Goal: Task Accomplishment & Management: Manage account settings

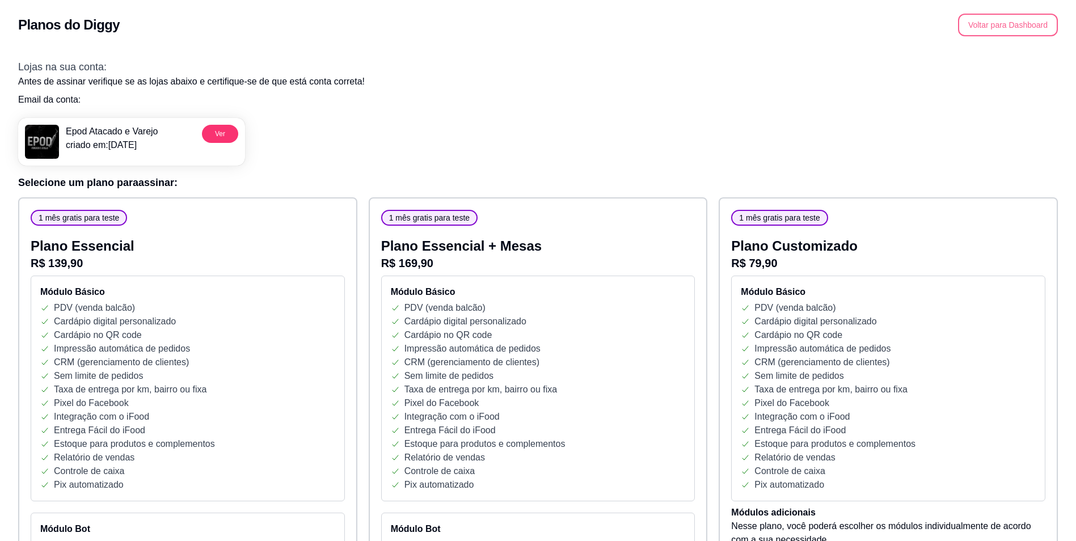
click at [984, 28] on button "Voltar para Dashboard" at bounding box center [1008, 25] width 100 height 23
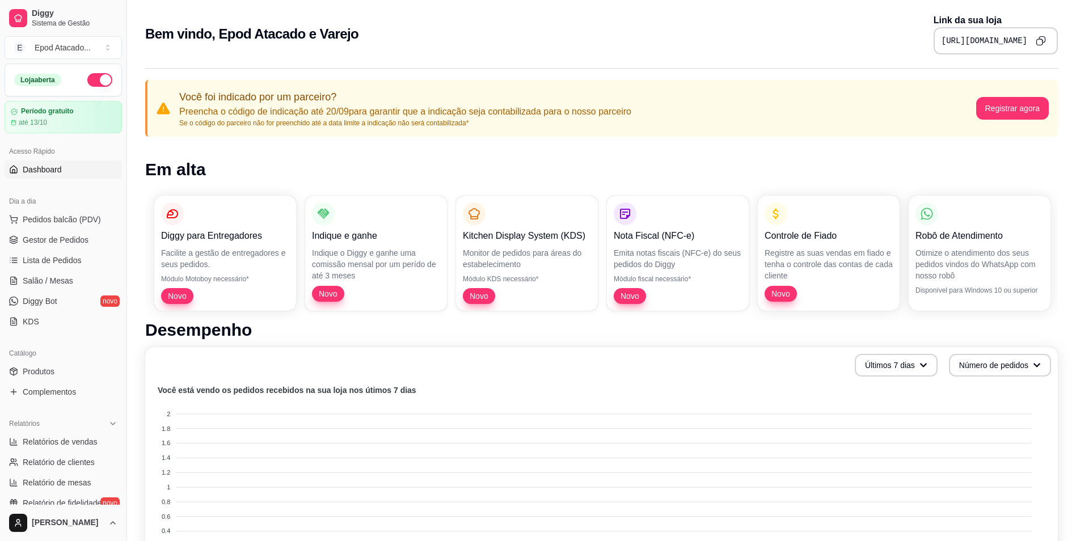
click at [222, 115] on p "Preencha o código de indicação até 20/09 para garantir que a indicação seja con…" at bounding box center [405, 112] width 452 height 14
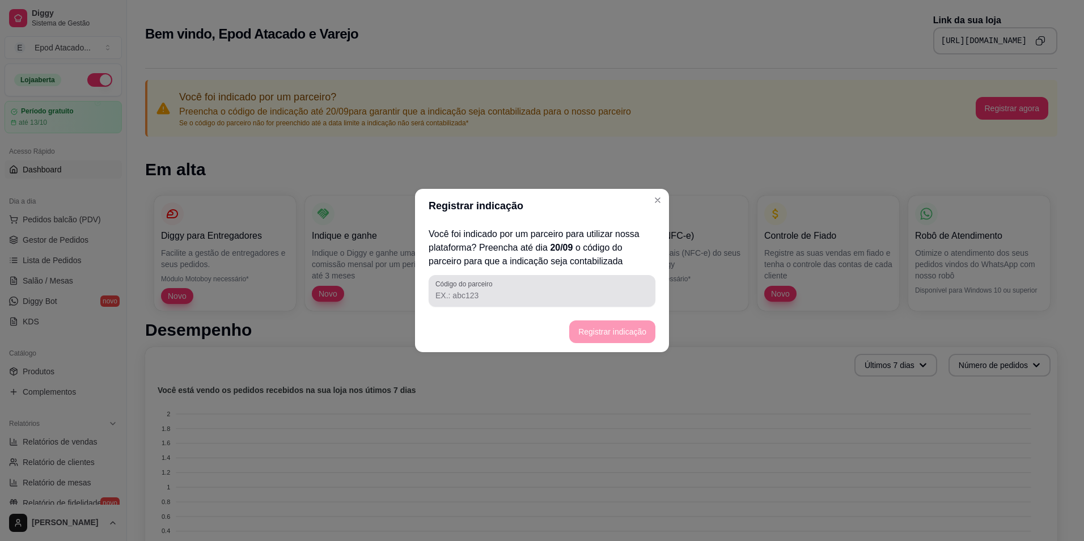
click at [463, 289] on div at bounding box center [541, 291] width 213 height 23
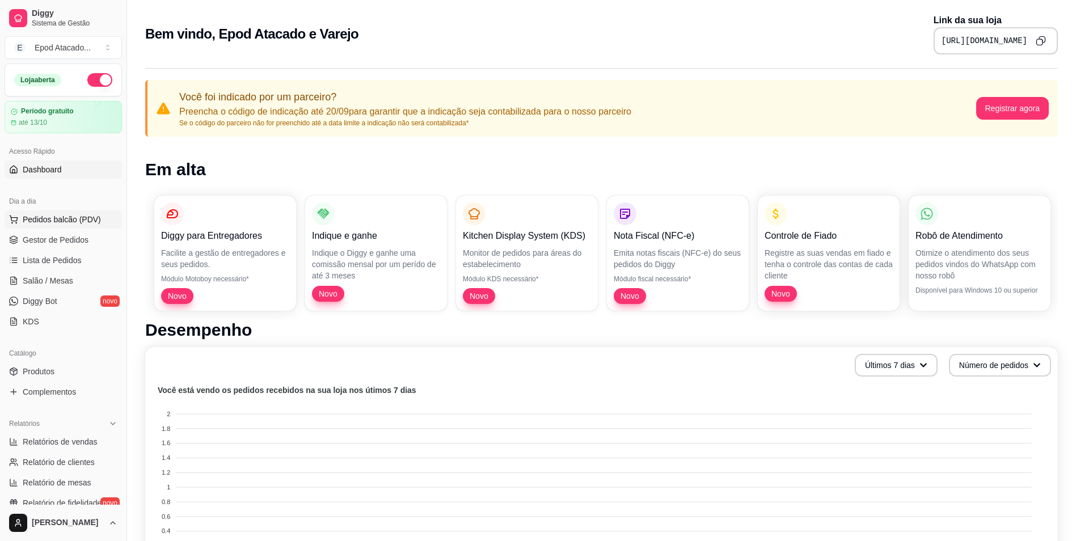
click at [58, 222] on span "Pedidos balcão (PDV)" at bounding box center [62, 219] width 78 height 11
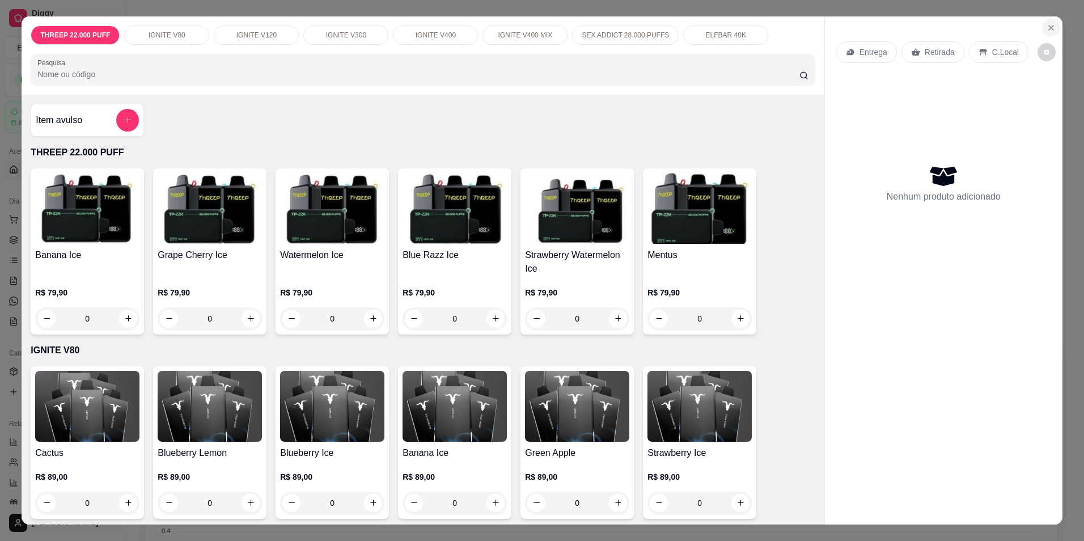
click at [1049, 27] on icon "Close" at bounding box center [1051, 28] width 5 height 5
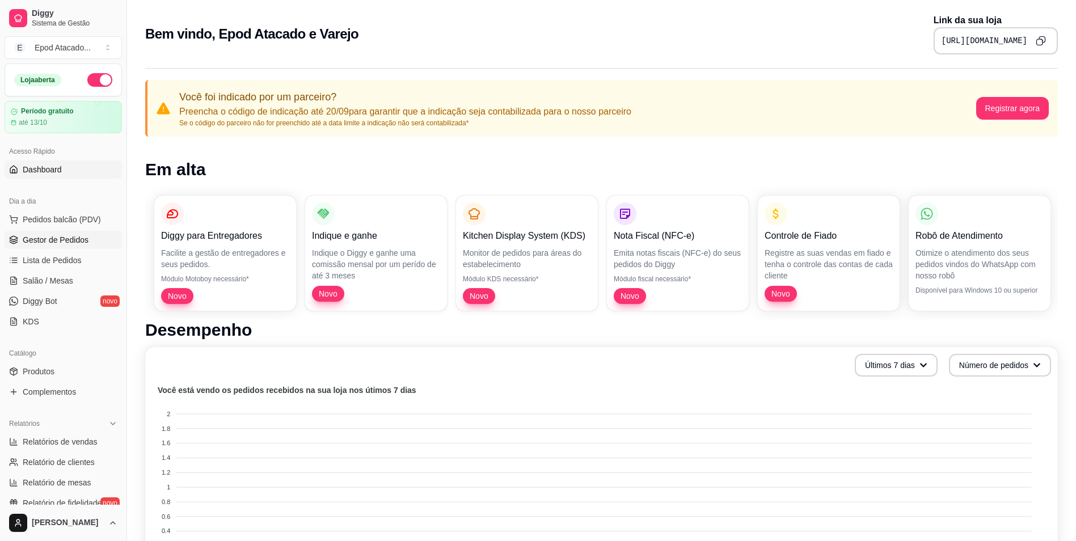
click at [50, 242] on span "Gestor de Pedidos" at bounding box center [56, 239] width 66 height 11
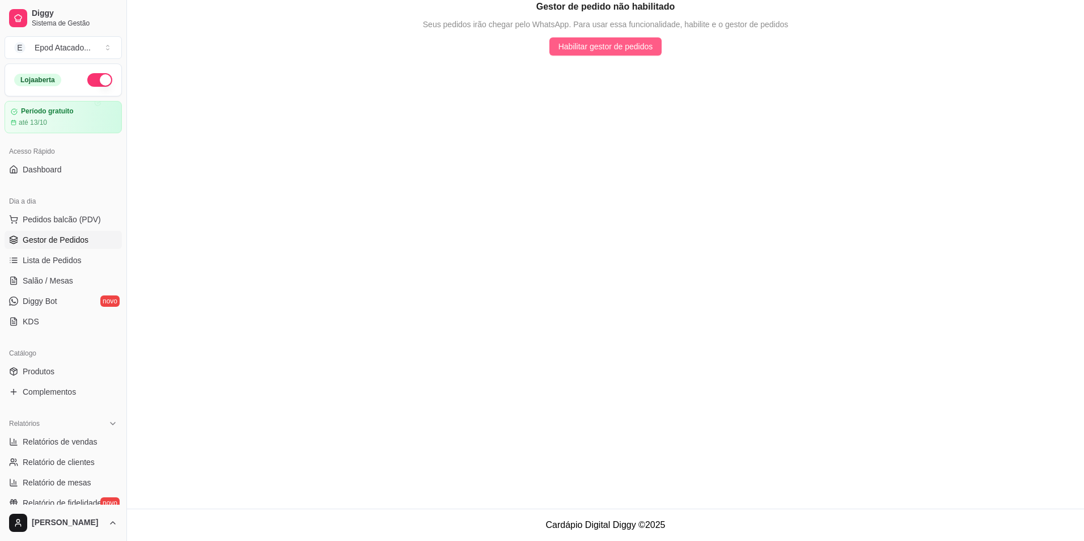
click at [589, 44] on span "Habilitar gestor de pedidos" at bounding box center [606, 46] width 95 height 12
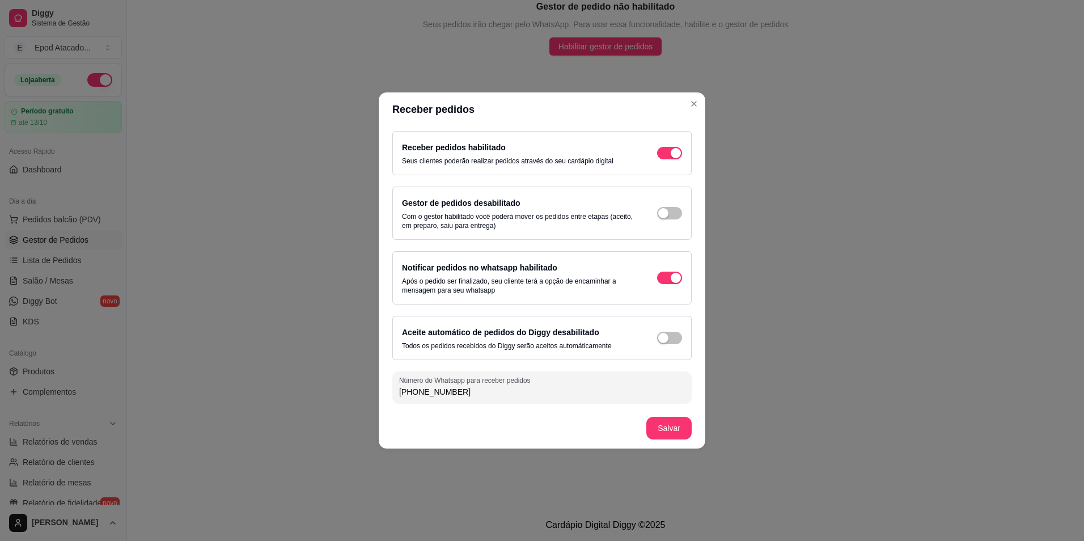
click at [683, 217] on div "Gestor de pedidos desabilitado Com o gestor habilitado você poderá mover os ped…" at bounding box center [541, 213] width 299 height 53
click at [675, 215] on span "button" at bounding box center [669, 213] width 25 height 12
click at [656, 425] on footer "Salvar" at bounding box center [542, 428] width 327 height 41
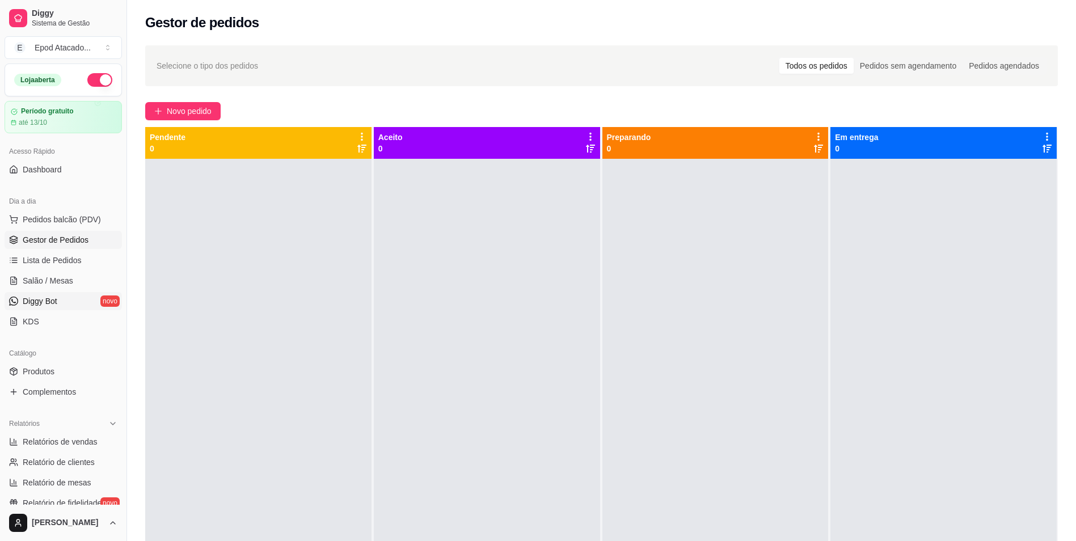
click at [65, 305] on link "Diggy Bot novo" at bounding box center [63, 301] width 117 height 18
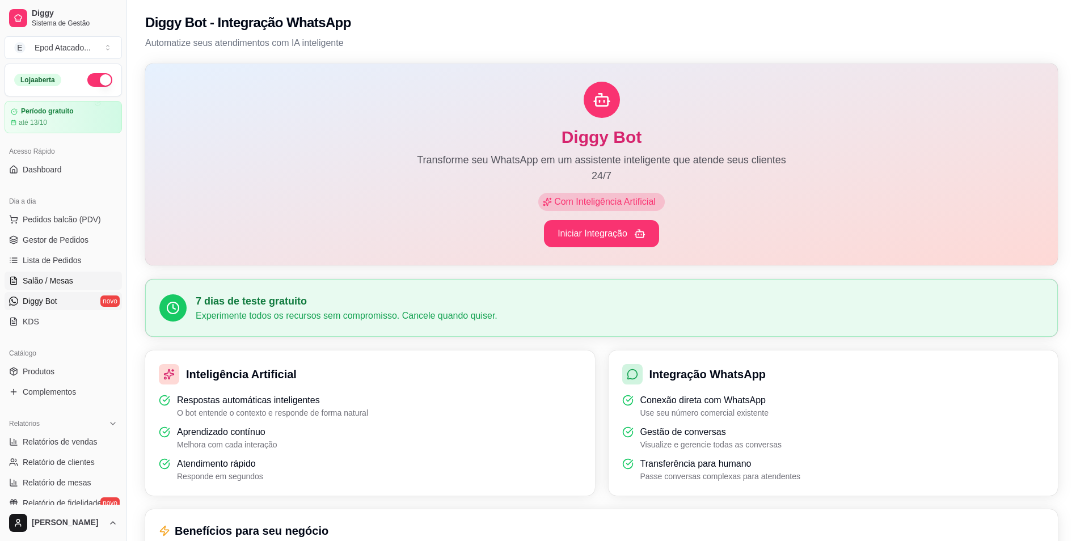
click at [79, 281] on link "Salão / Mesas" at bounding box center [63, 281] width 117 height 18
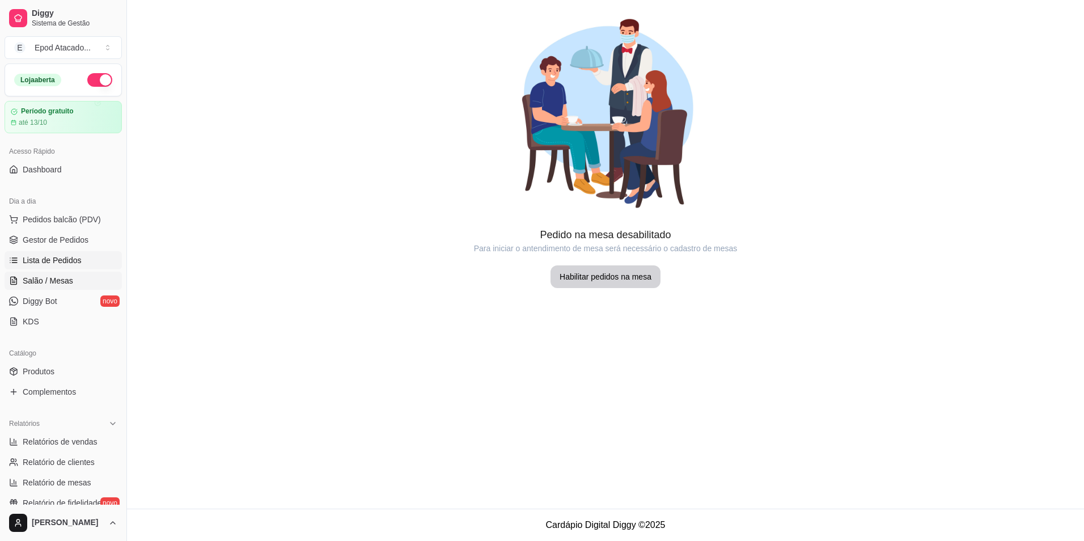
click at [87, 262] on link "Lista de Pedidos" at bounding box center [63, 260] width 117 height 18
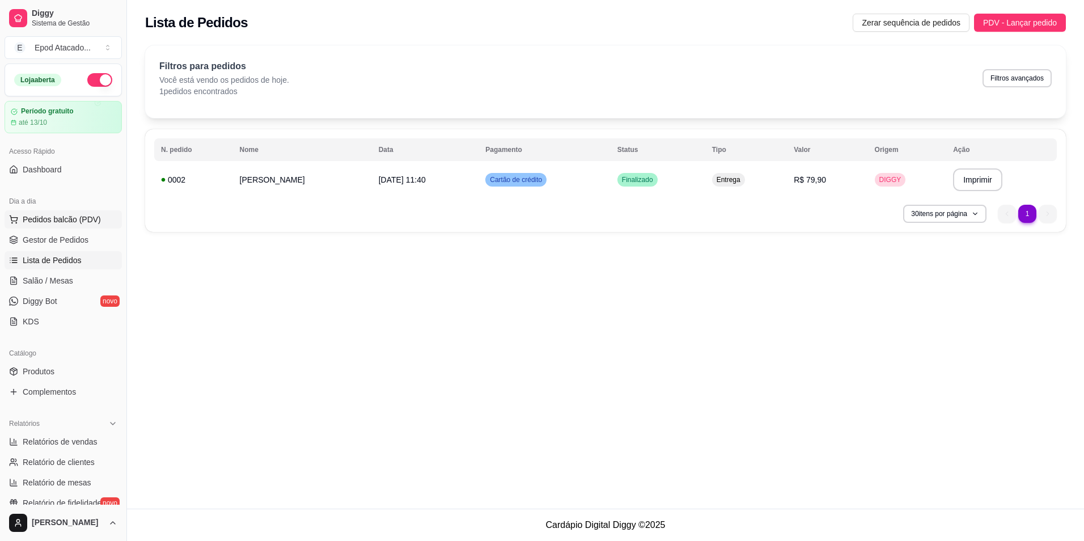
click at [74, 222] on span "Pedidos balcão (PDV)" at bounding box center [62, 219] width 78 height 11
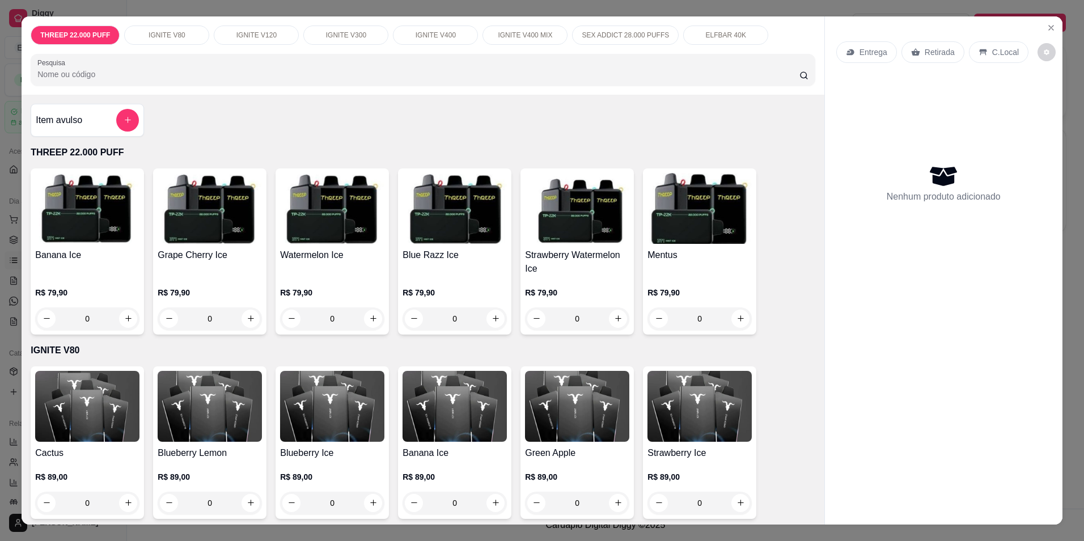
click at [22, 239] on div "Item avulso THREEP 22.000 PUFF Banana Ice R$ 79,90 0 Grape Cherry Ice R$ 79,90 …" at bounding box center [423, 310] width 803 height 430
click at [6, 237] on div "THREEP 22.000 PUFF IGNITE V80 IGNITE V120 IGNITE V300 IGNITE V400 IGNITE V400 M…" at bounding box center [542, 270] width 1084 height 541
click at [1049, 29] on icon "Close" at bounding box center [1051, 28] width 5 height 5
